Goal: Navigation & Orientation: Understand site structure

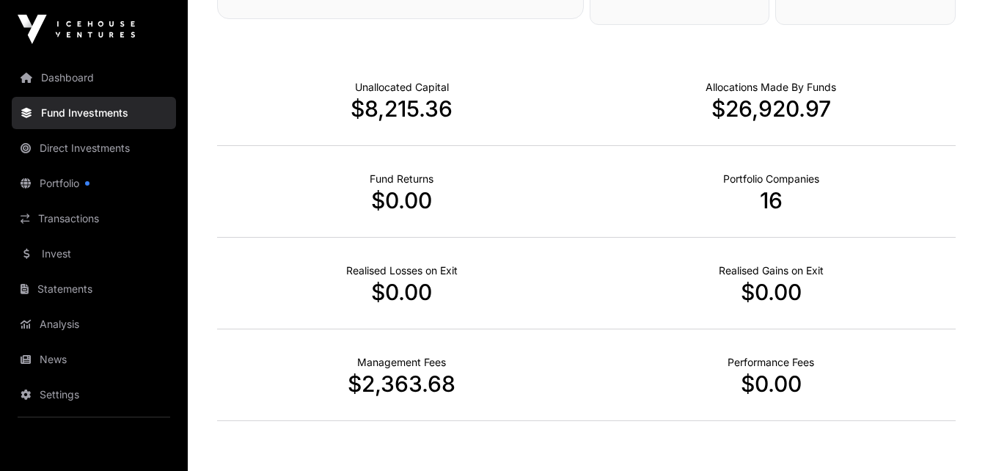
scroll to position [448, 0]
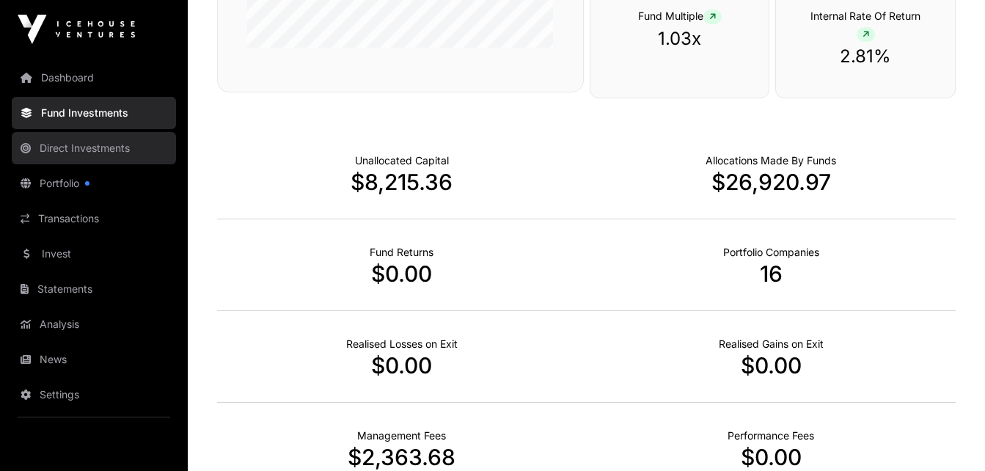
click at [122, 155] on link "Direct Investments" at bounding box center [94, 148] width 164 height 32
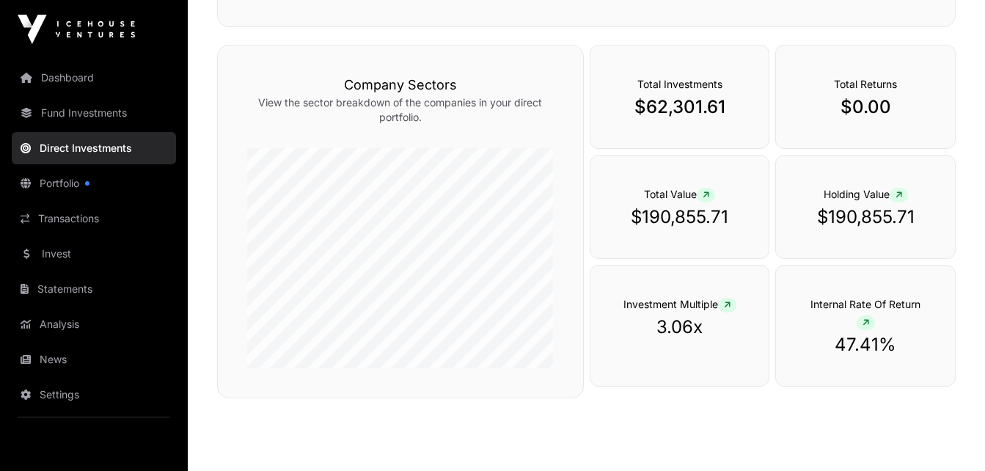
scroll to position [440, 0]
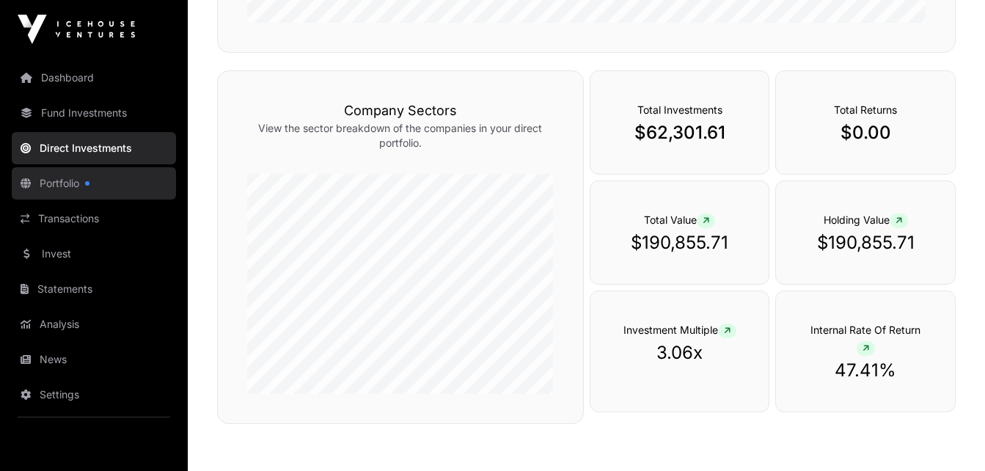
click at [66, 191] on link "Portfolio" at bounding box center [94, 183] width 164 height 32
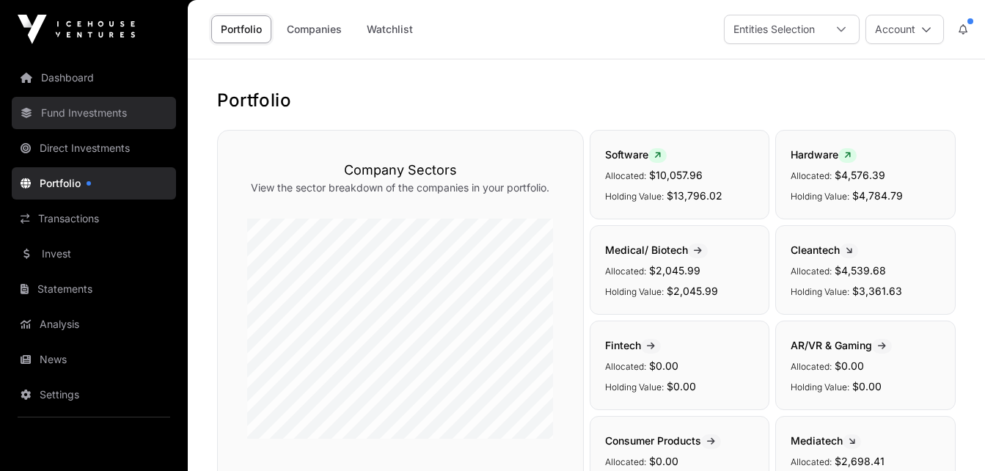
click at [92, 117] on link "Fund Investments" at bounding box center [94, 113] width 164 height 32
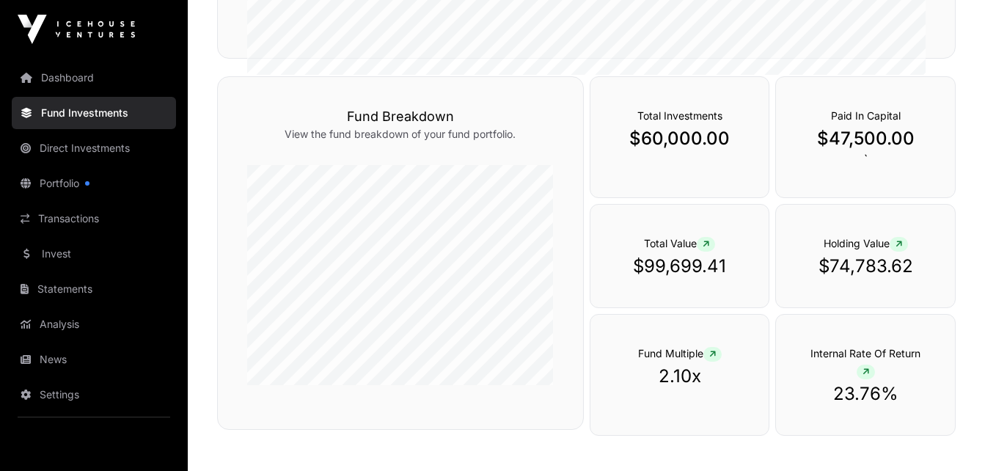
scroll to position [514, 0]
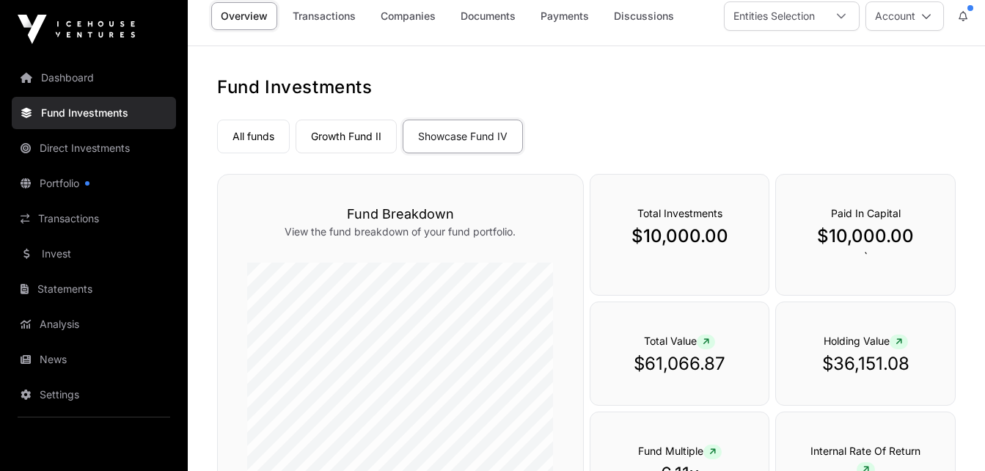
scroll to position [8, 0]
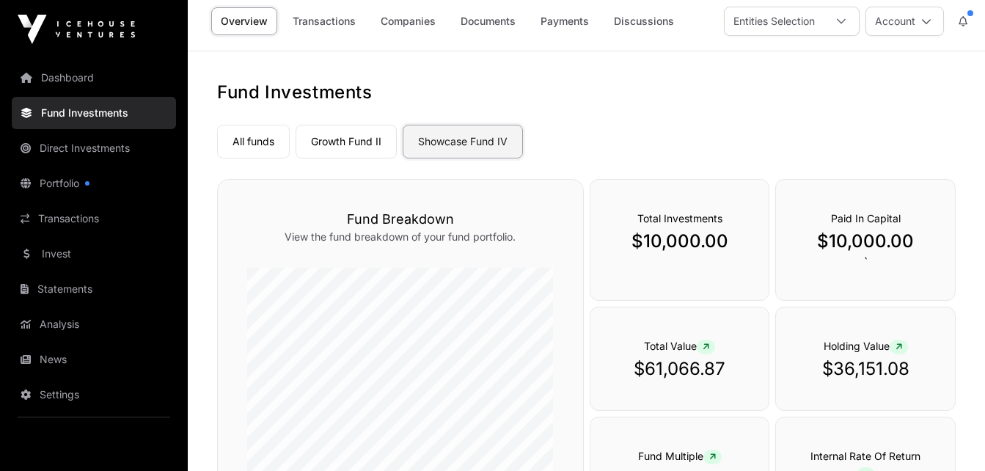
click at [481, 143] on link "Showcase Fund IV" at bounding box center [463, 142] width 120 height 34
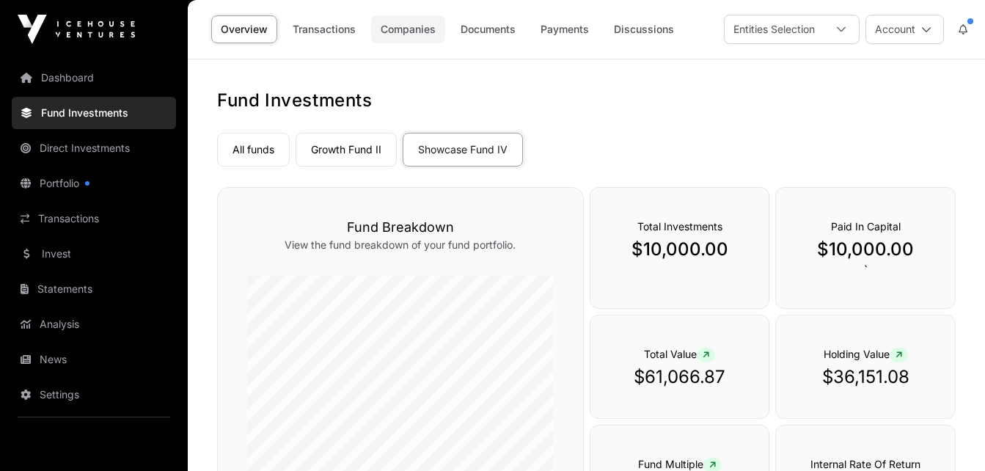
click at [402, 30] on link "Companies" at bounding box center [408, 29] width 74 height 28
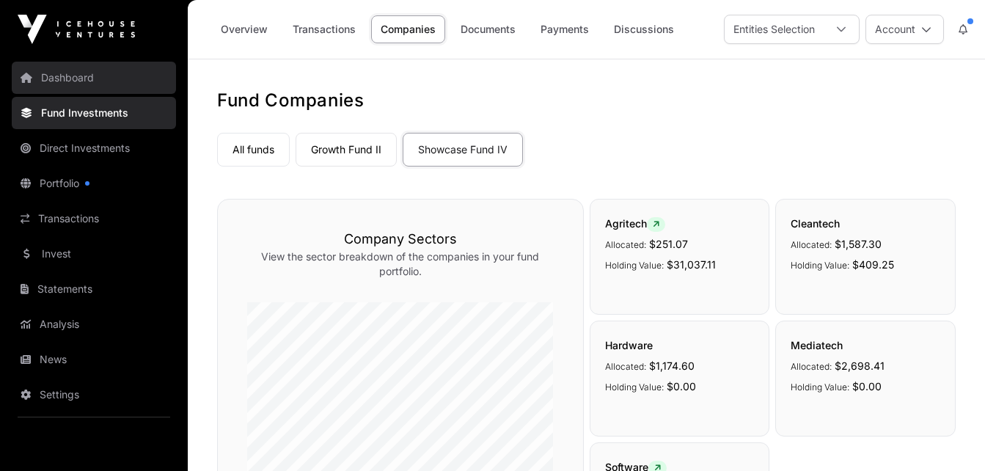
click at [96, 84] on link "Dashboard" at bounding box center [94, 78] width 164 height 32
